Goal: Task Accomplishment & Management: Use online tool/utility

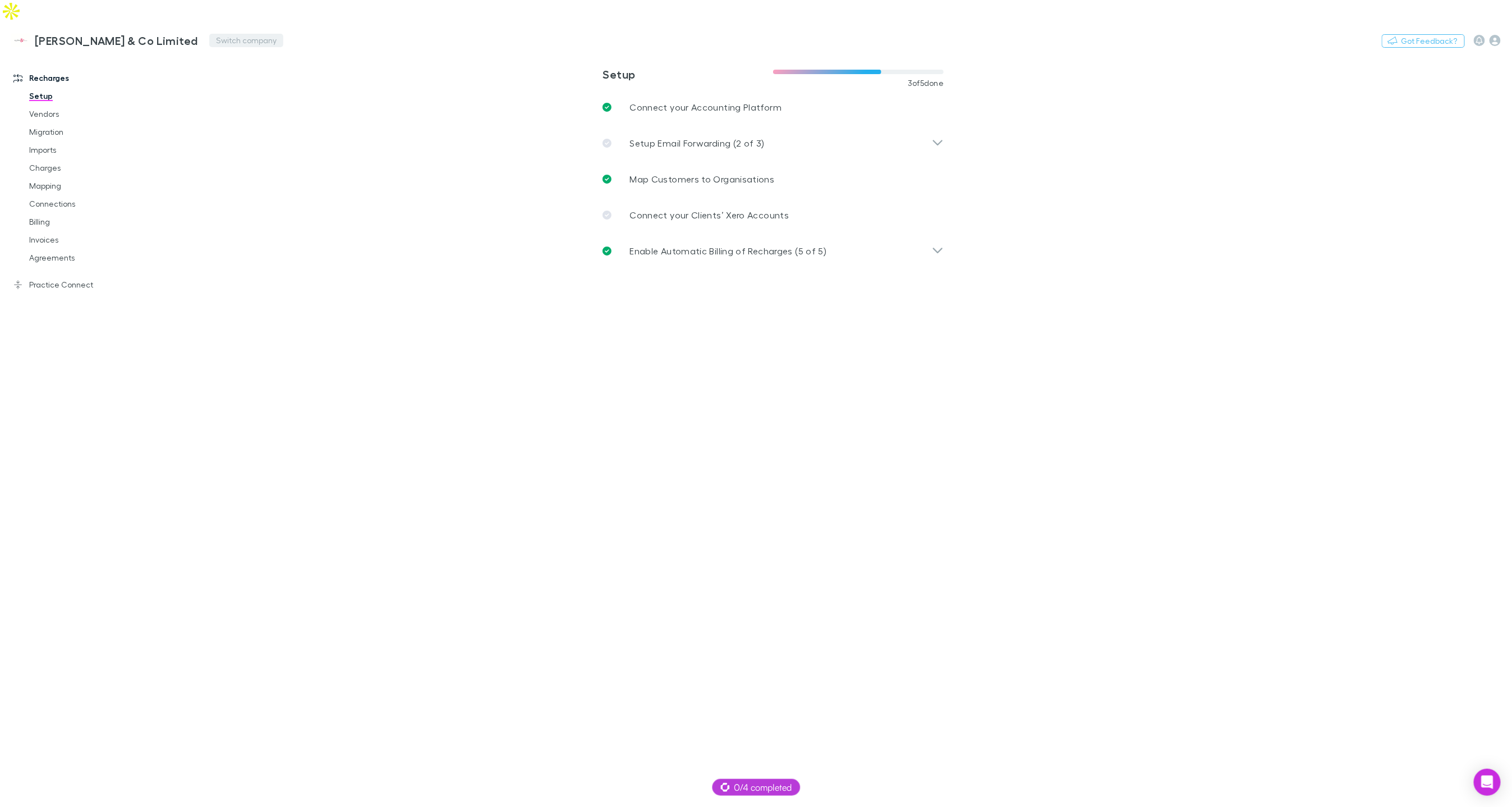
click at [215, 34] on button "Switch company" at bounding box center [246, 41] width 74 height 14
type input "****"
click at [218, 62] on li "[PERSON_NAME] & Co" at bounding box center [254, 67] width 195 height 18
click at [1493, 35] on icon "button" at bounding box center [1494, 40] width 11 height 11
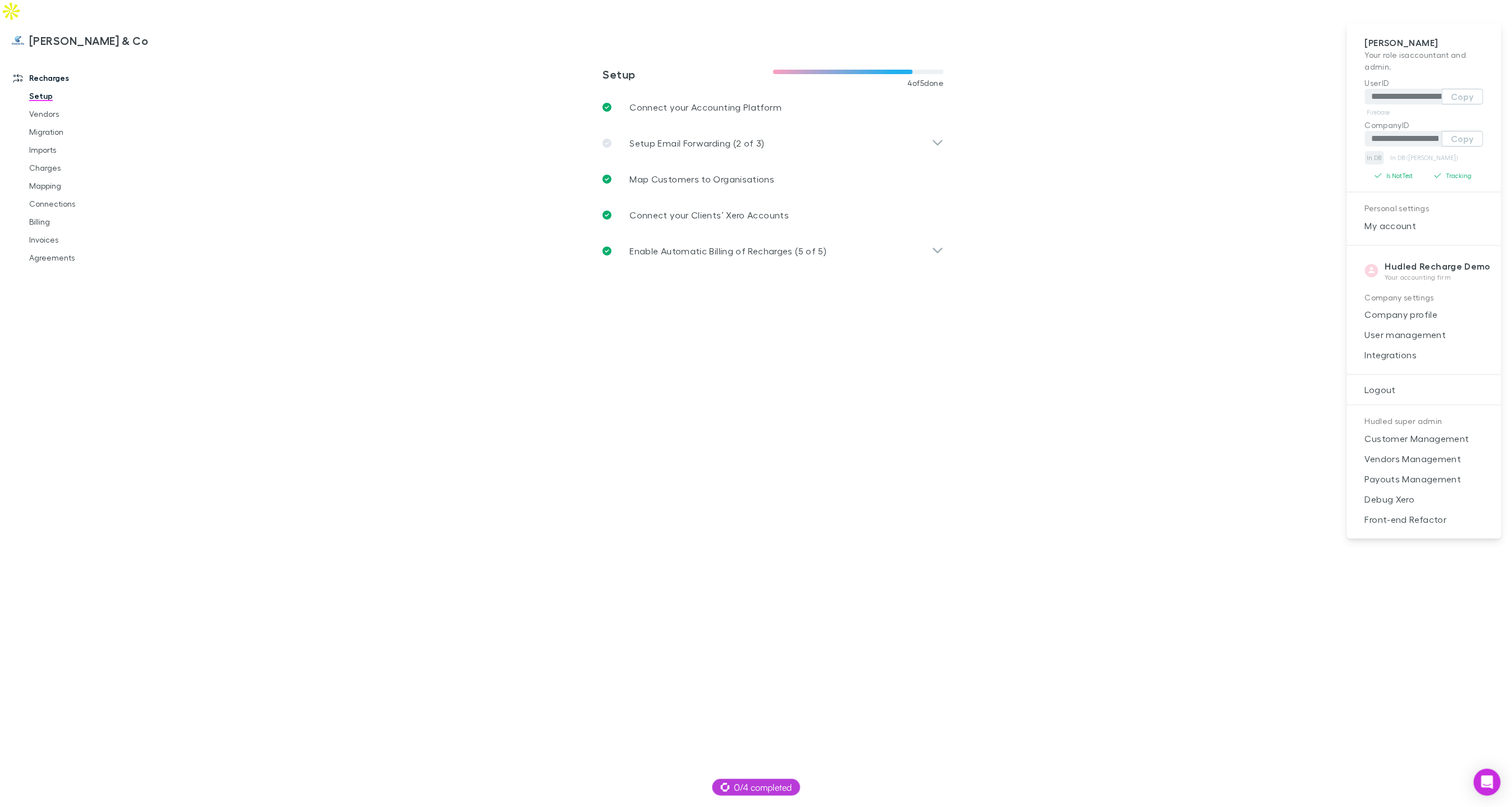
click at [1379, 158] on link "In DB" at bounding box center [1374, 158] width 19 height 14
click at [44, 145] on div at bounding box center [756, 404] width 1512 height 807
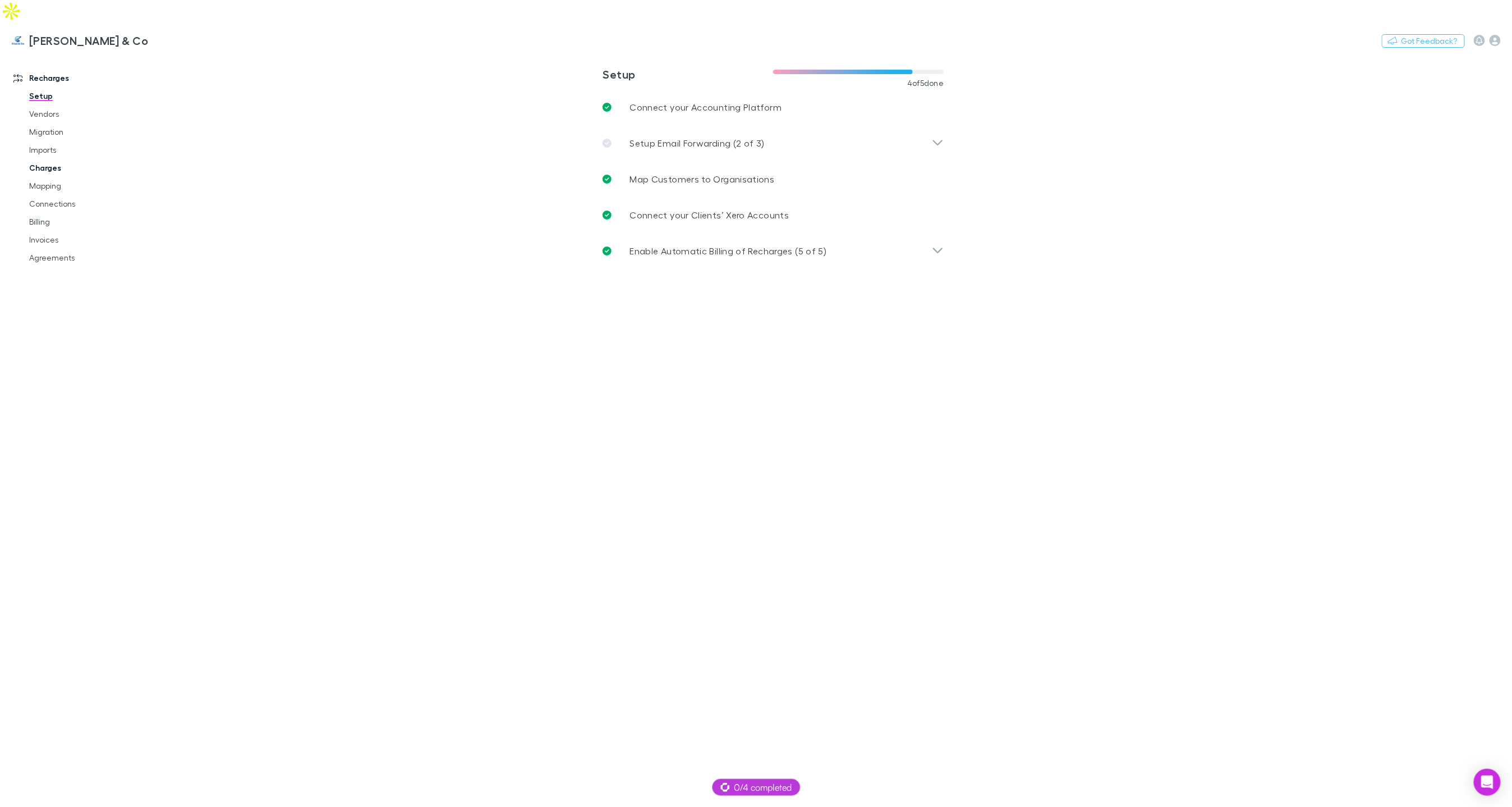
click at [55, 159] on link "Charges" at bounding box center [83, 168] width 131 height 18
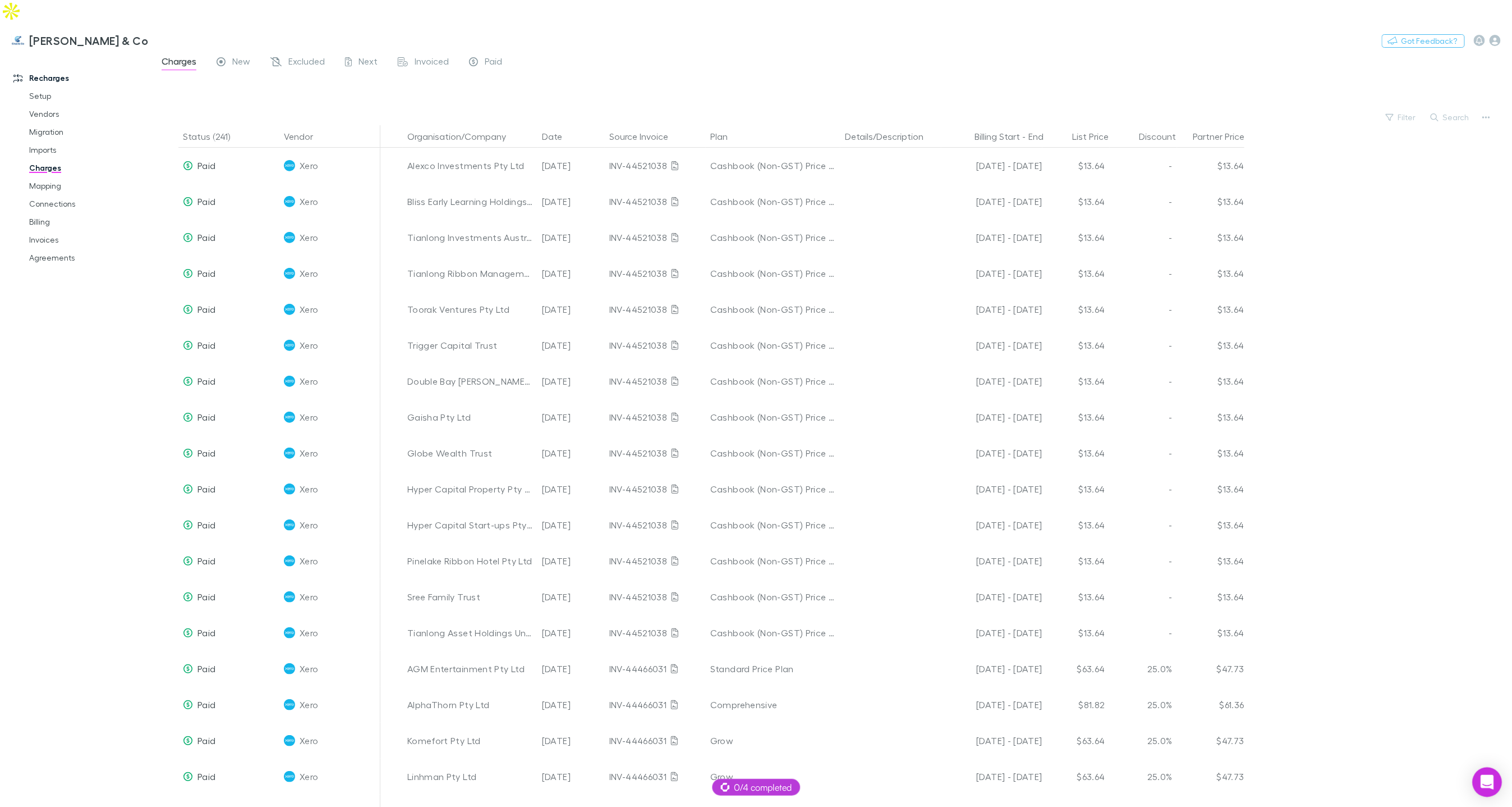
click at [1490, 785] on icon "Open Intercom Messenger" at bounding box center [1487, 781] width 15 height 15
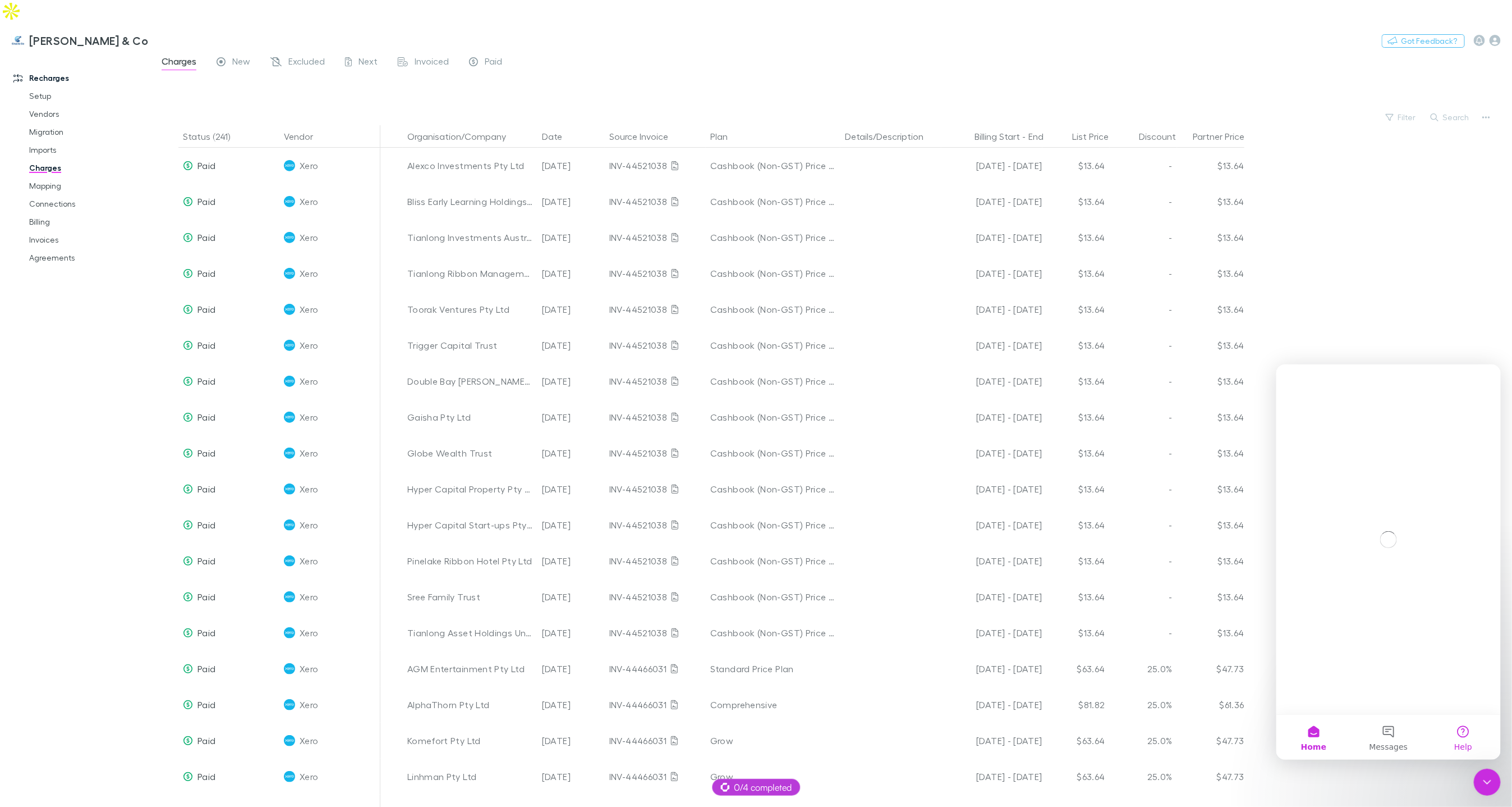
click at [1464, 746] on span "Help" at bounding box center [1462, 747] width 18 height 8
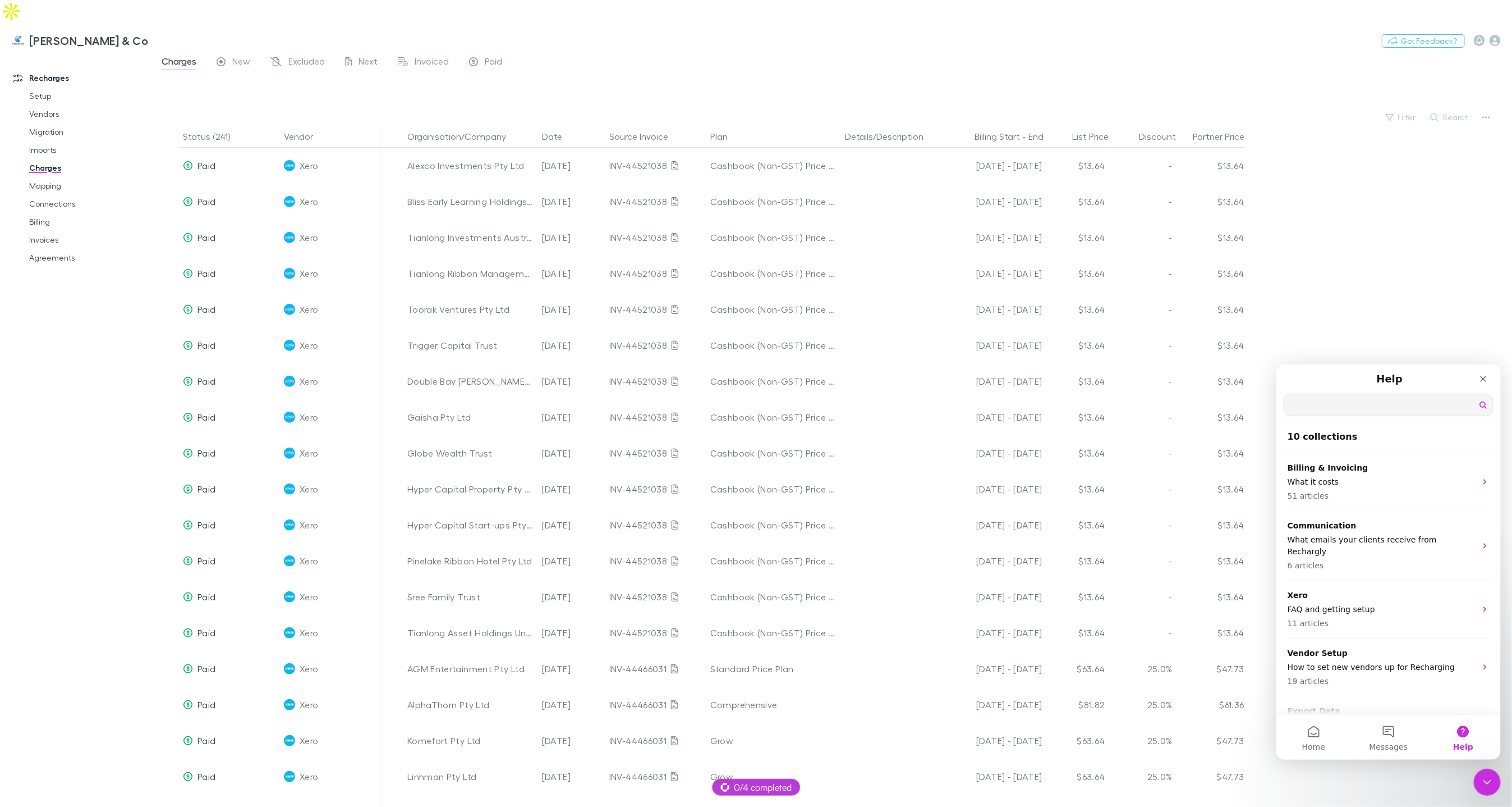
click at [1358, 403] on input "Search for help" at bounding box center [1387, 404] width 209 height 22
type input "**********"
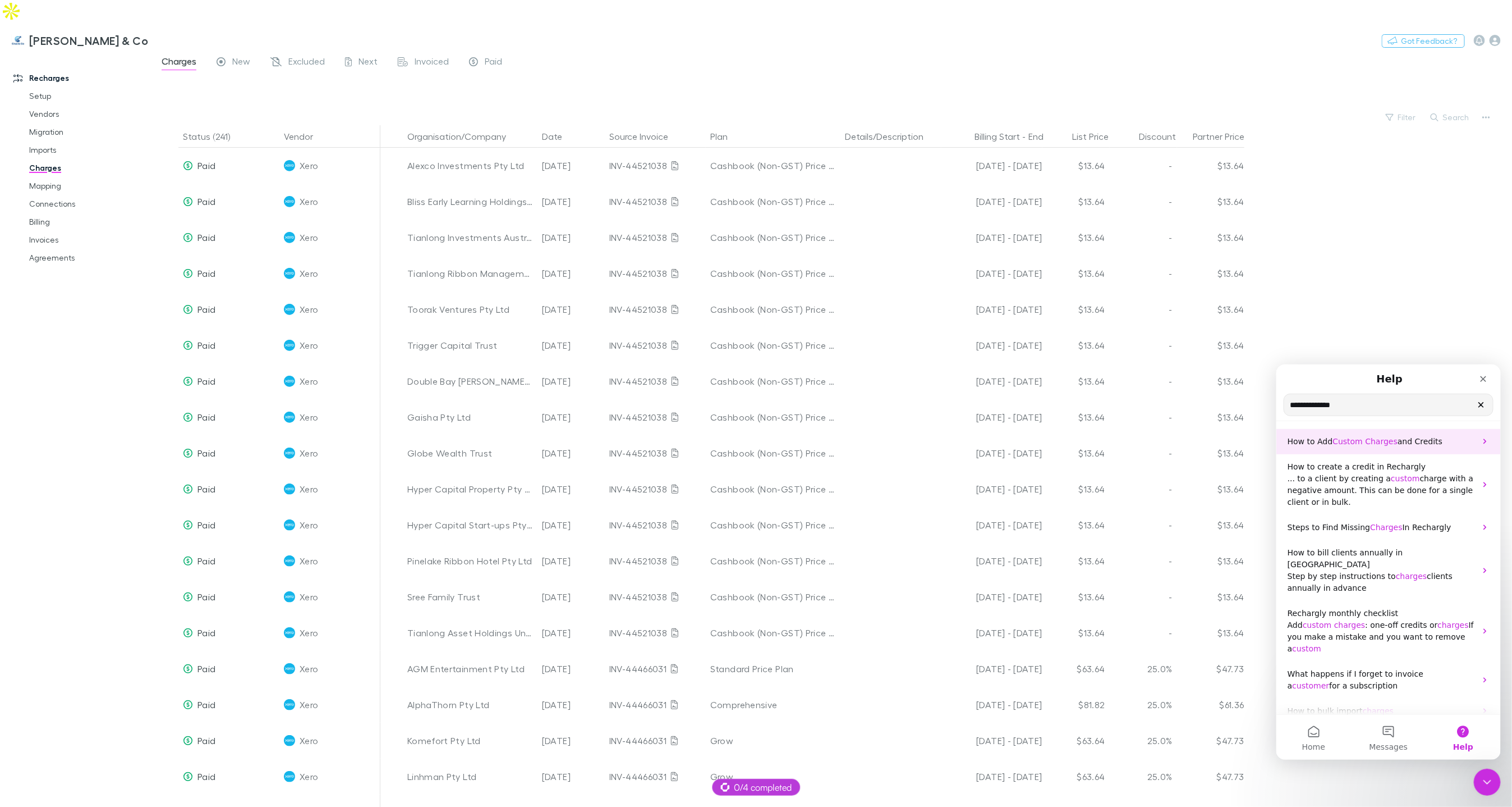
click at [1324, 444] on span "How to Add" at bounding box center [1310, 440] width 46 height 9
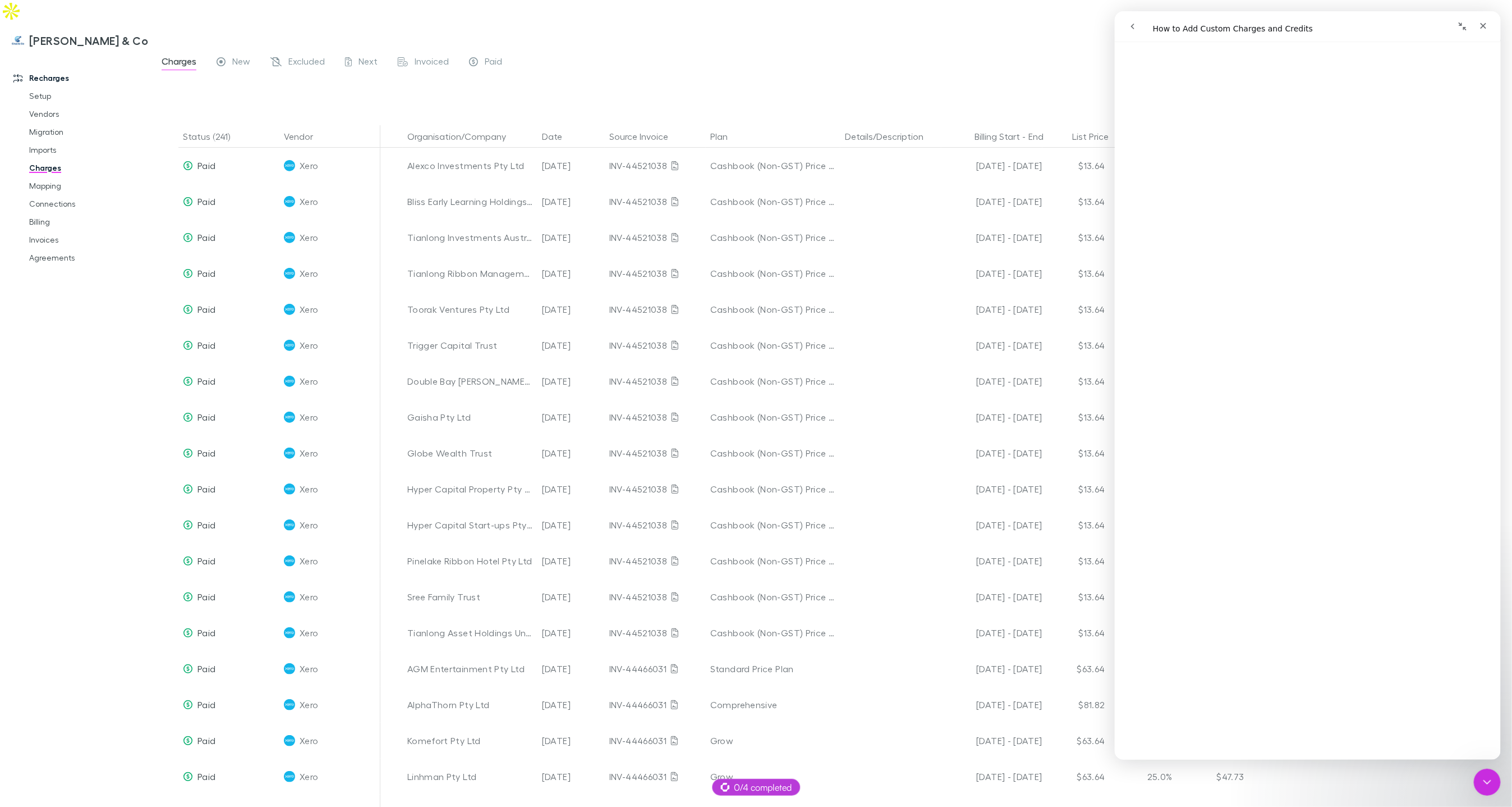
scroll to position [994, 0]
click at [160, 34] on button "Switch company" at bounding box center [196, 41] width 74 height 14
type input "***"
click at [168, 70] on p "Innovative Advisory Limited" at bounding box center [162, 67] width 118 height 14
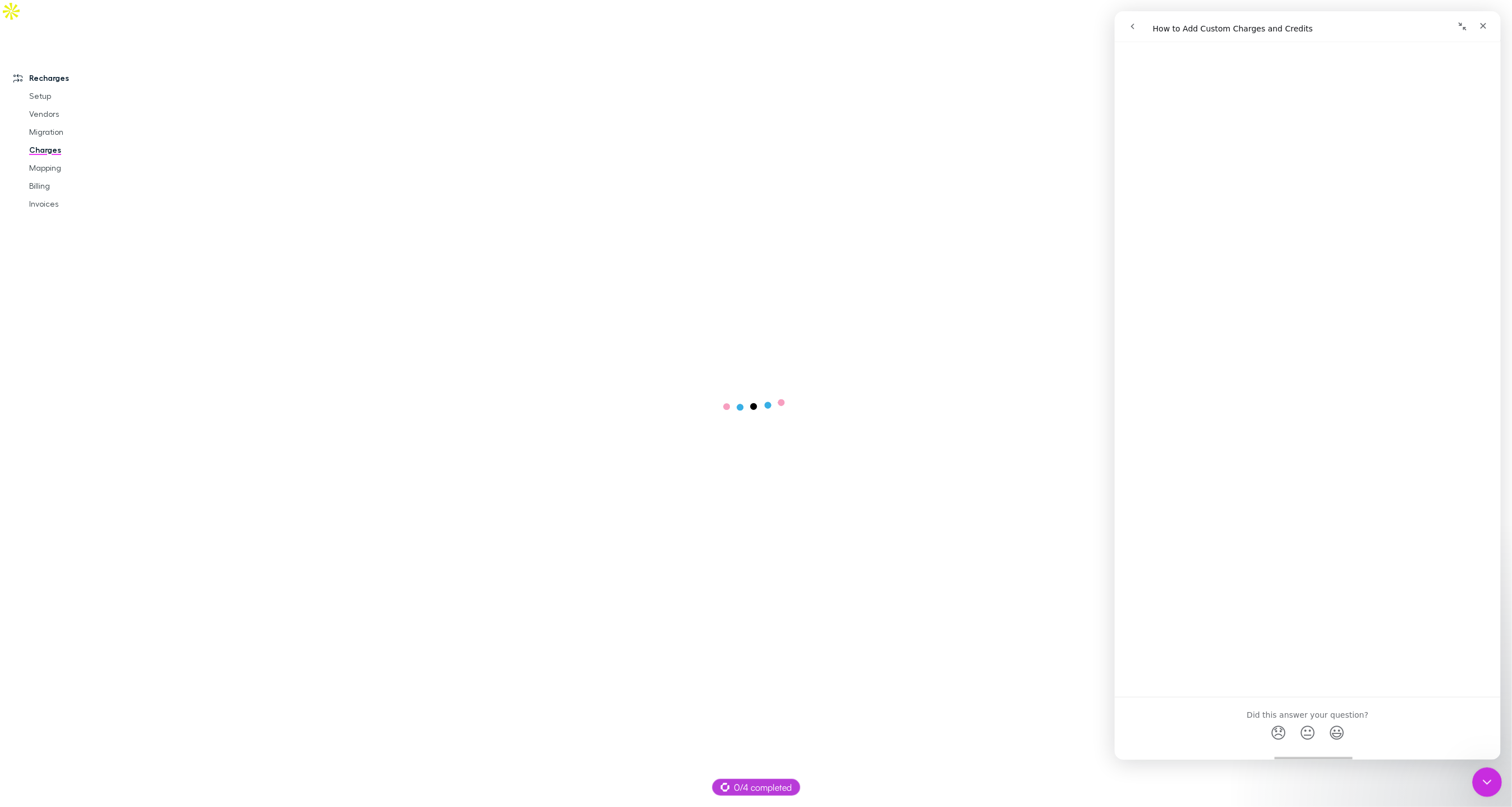
click at [1486, 768] on div "Close Intercom Messenger" at bounding box center [1485, 779] width 27 height 27
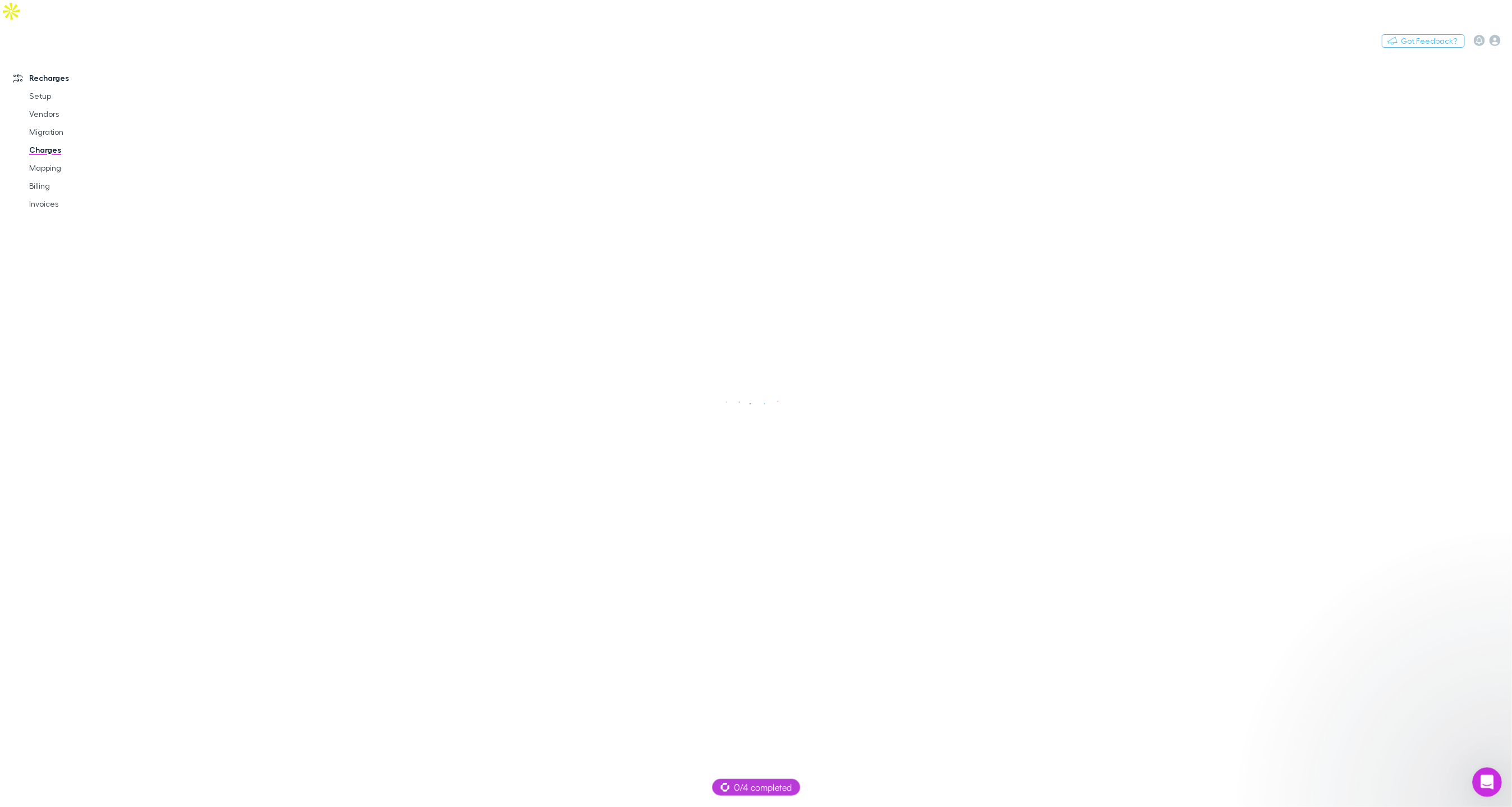
scroll to position [0, 0]
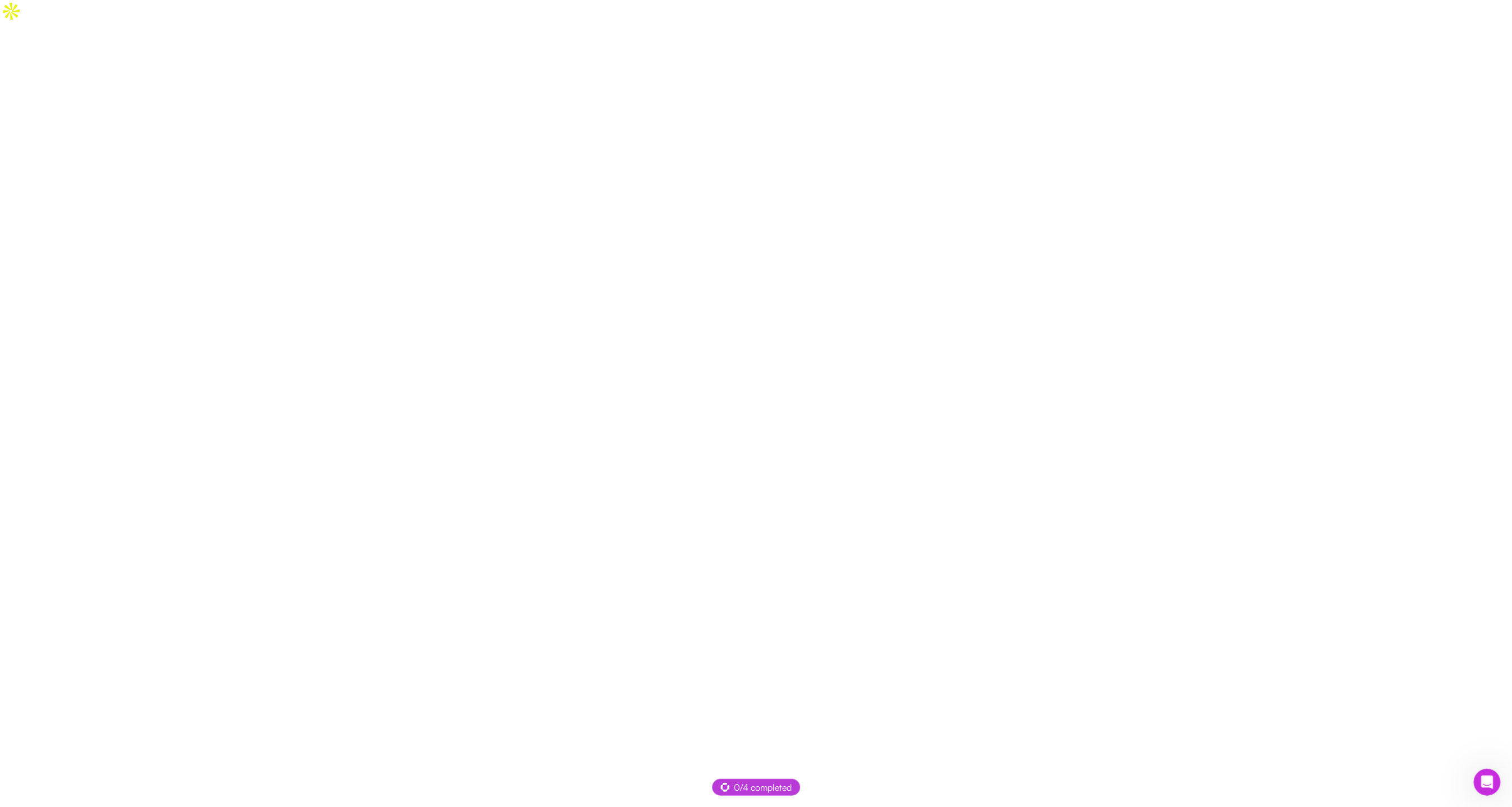
click at [55, 167] on div at bounding box center [756, 426] width 1512 height 807
drag, startPoint x: 54, startPoint y: 162, endPoint x: 107, endPoint y: 157, distance: 53.2
click at [54, 176] on link "Mapping" at bounding box center [83, 185] width 131 height 18
